Goal: Information Seeking & Learning: Find specific fact

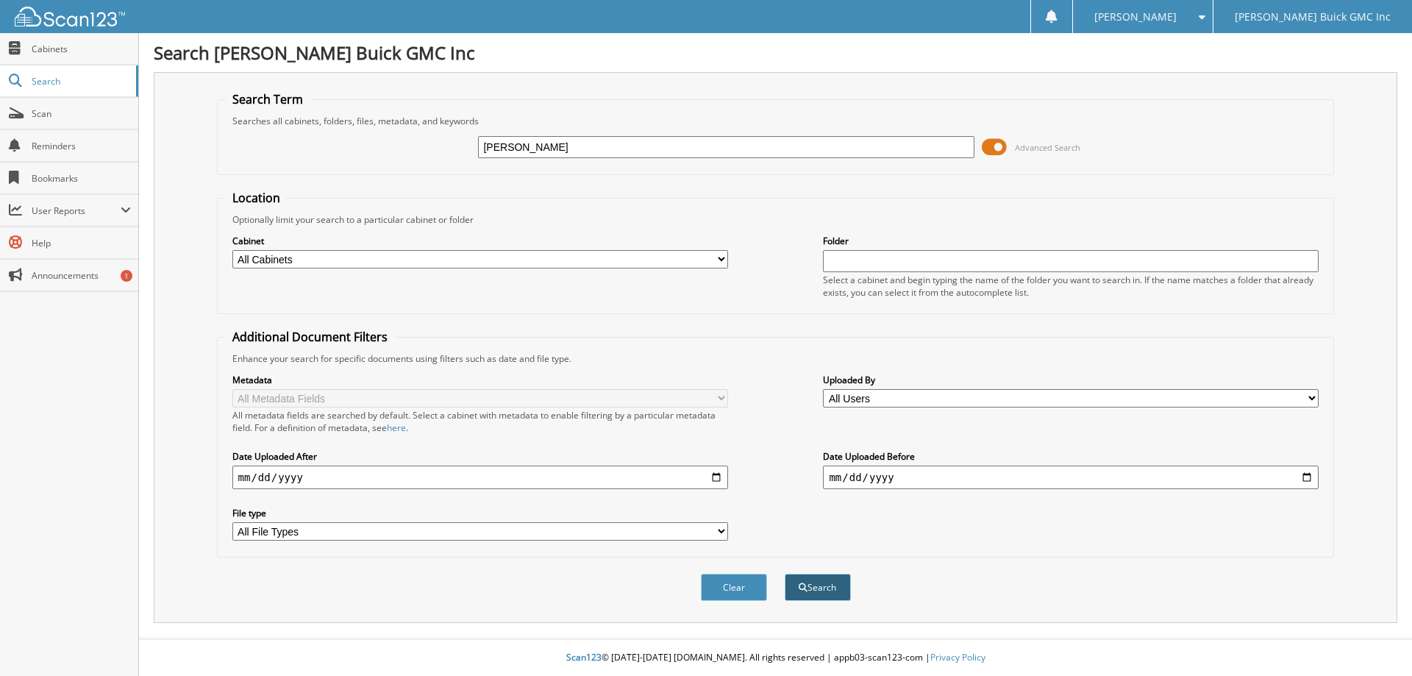
type input "[PERSON_NAME]"
click at [817, 588] on button "Search" at bounding box center [818, 587] width 66 height 27
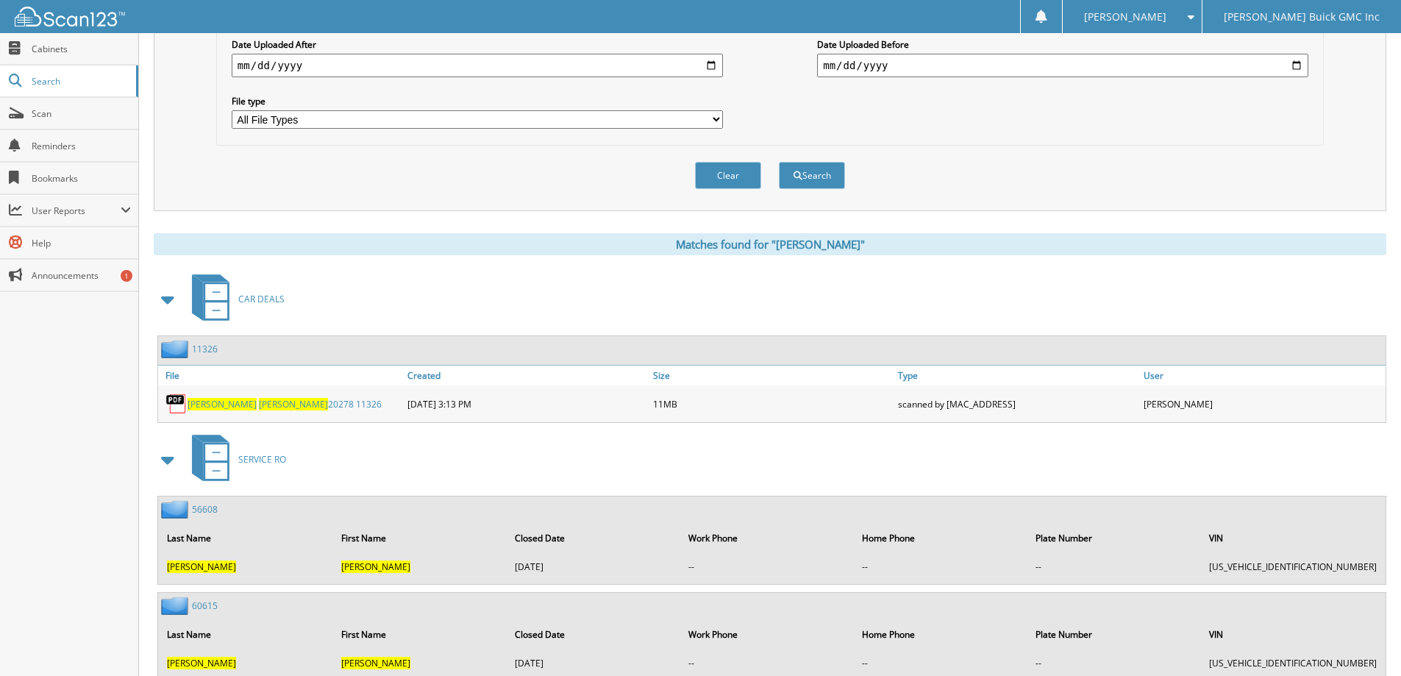
scroll to position [441, 0]
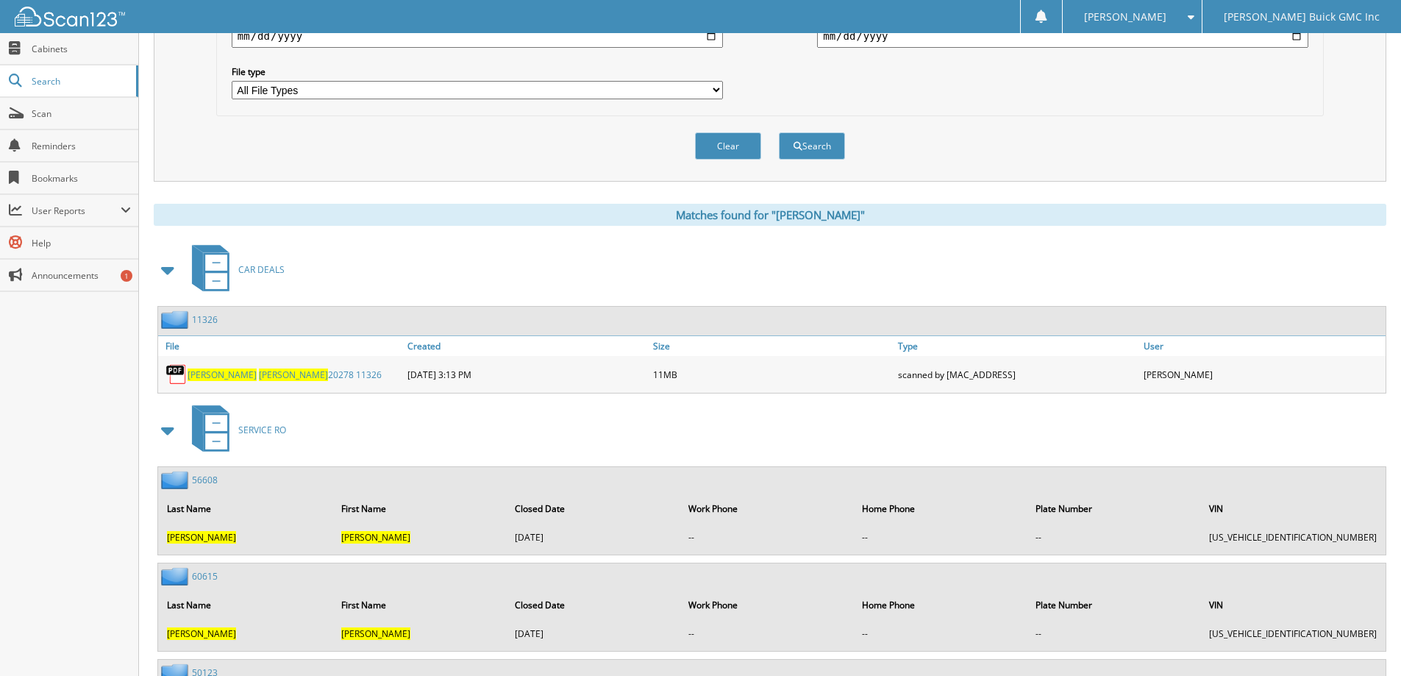
click at [202, 374] on span "[PERSON_NAME]" at bounding box center [222, 375] width 69 height 13
